Goal: Find specific page/section: Find specific page/section

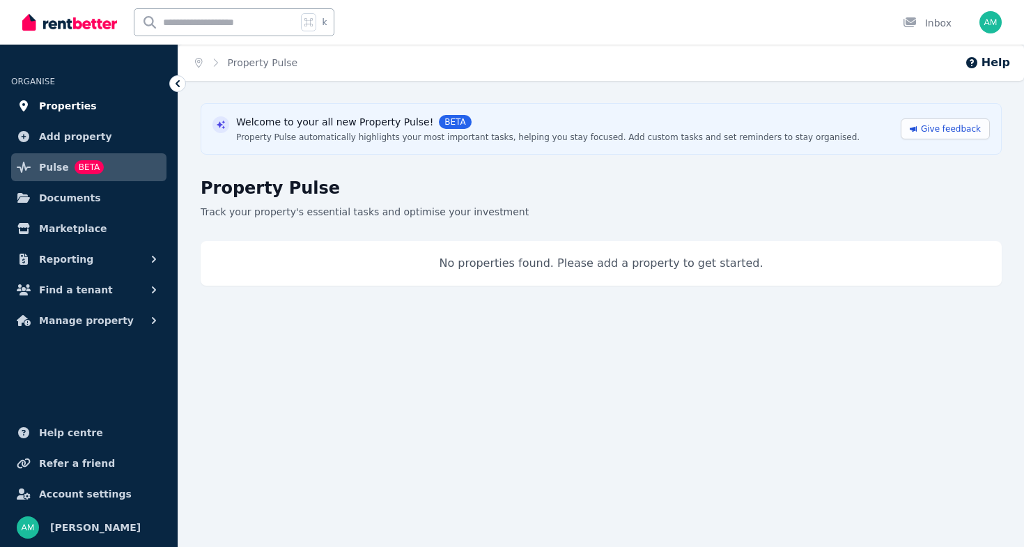
click at [70, 106] on span "Properties" at bounding box center [68, 106] width 58 height 17
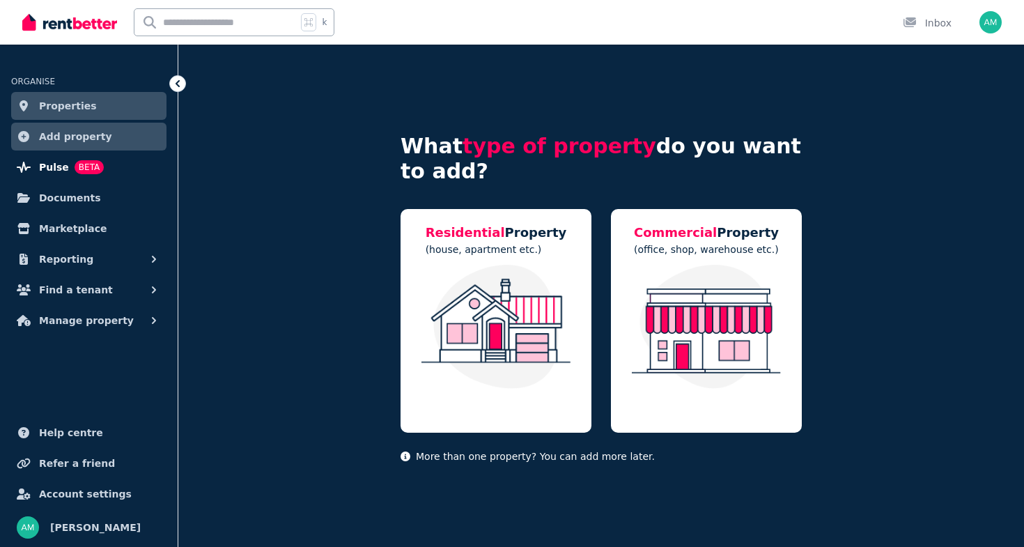
click at [122, 169] on link "Pulse BETA" at bounding box center [88, 167] width 155 height 28
